Goal: Information Seeking & Learning: Learn about a topic

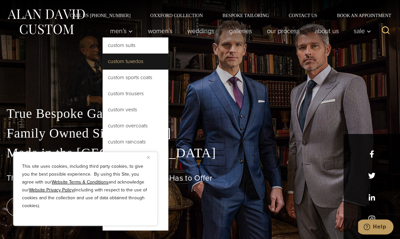
click at [125, 62] on link "Custom Tuxedos" at bounding box center [136, 62] width 66 height 16
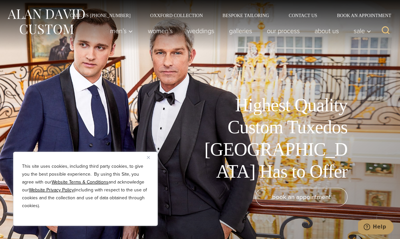
click at [149, 158] on img "Close" at bounding box center [148, 157] width 3 height 3
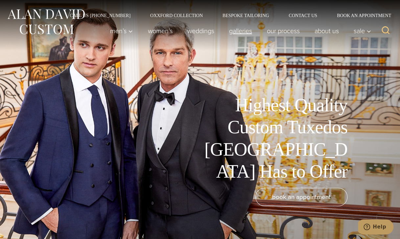
click at [243, 34] on link "Galleries" at bounding box center [241, 30] width 38 height 13
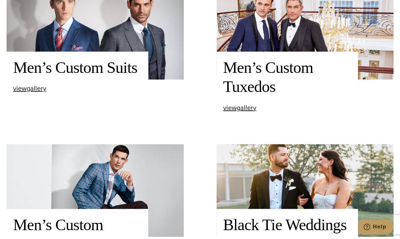
scroll to position [278, 0]
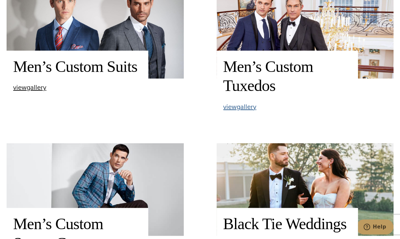
click at [247, 107] on span "view Men’s Custom Tuxedos gallery" at bounding box center [239, 107] width 33 height 10
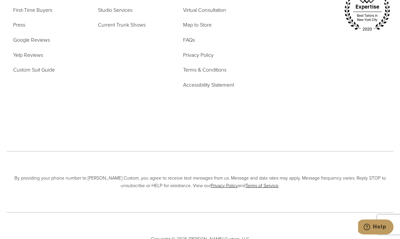
scroll to position [3020, 0]
